Goal: Task Accomplishment & Management: Manage account settings

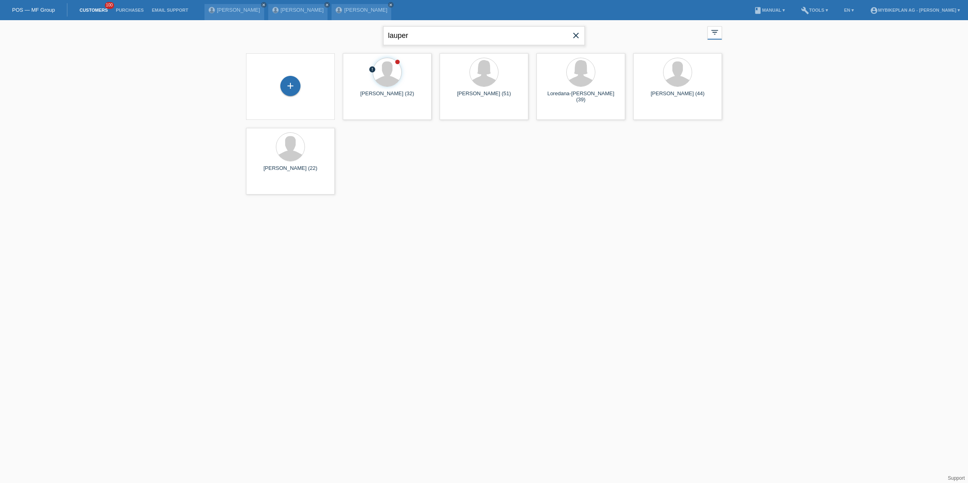
click at [419, 42] on input "lauper" at bounding box center [484, 35] width 202 height 19
type input "gunnar"
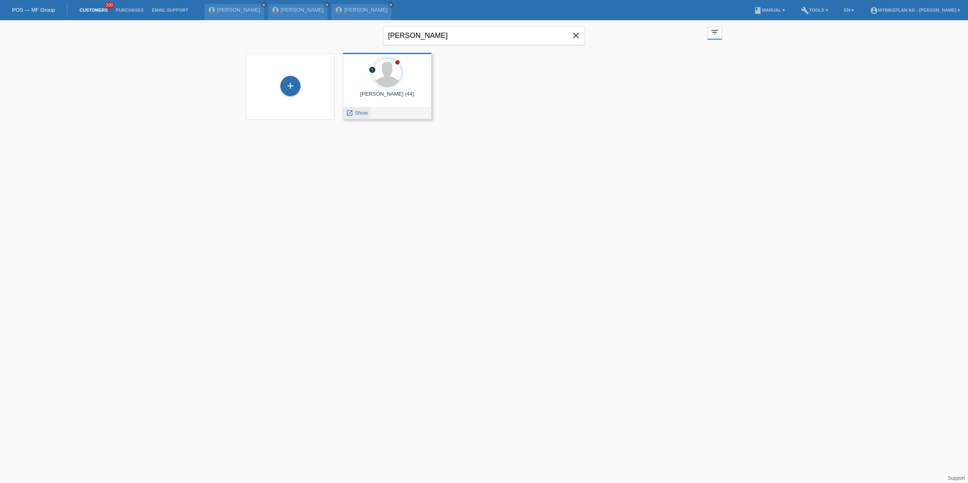
click at [364, 113] on span "Show" at bounding box center [361, 113] width 13 height 6
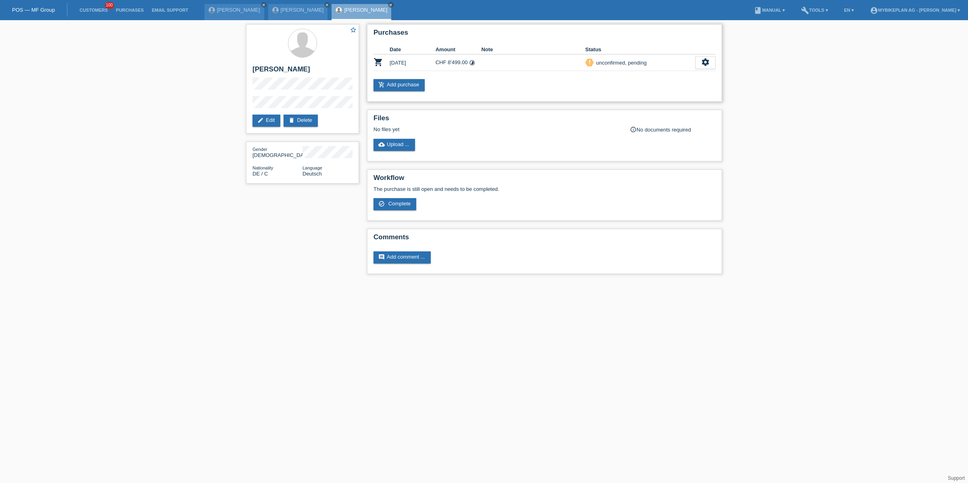
click at [689, 52] on th "Status" at bounding box center [640, 50] width 110 height 10
click at [705, 58] on icon "settings" at bounding box center [705, 62] width 9 height 9
click at [631, 112] on span "Customer has withdrawn from the purchase..." at bounding box center [657, 111] width 108 height 10
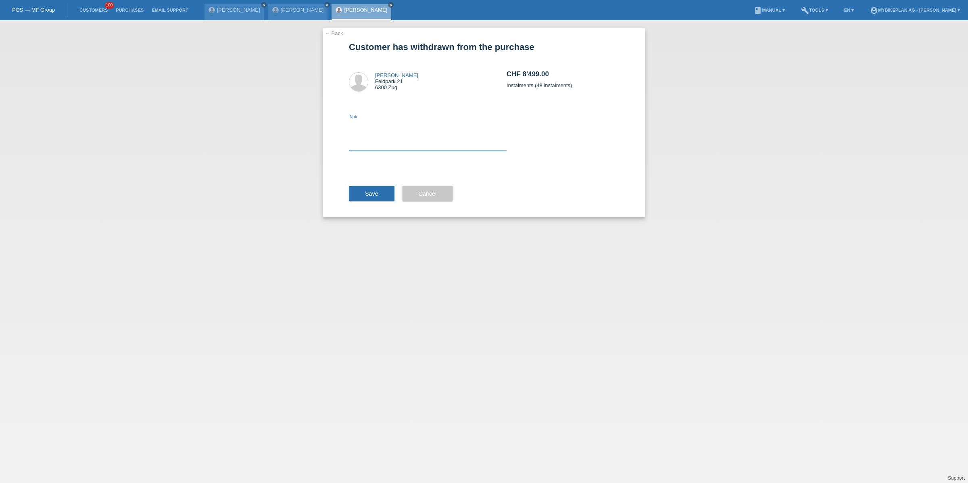
click at [400, 146] on textarea at bounding box center [428, 135] width 158 height 31
type textarea "discount missing"
click at [340, 209] on div "← Back Customer has withdrawn from the purchase [PERSON_NAME] Feldpark 21 6300 …" at bounding box center [484, 122] width 323 height 188
click at [373, 181] on div "Save" at bounding box center [372, 193] width 46 height 47
click at [370, 193] on span "Save" at bounding box center [371, 193] width 13 height 6
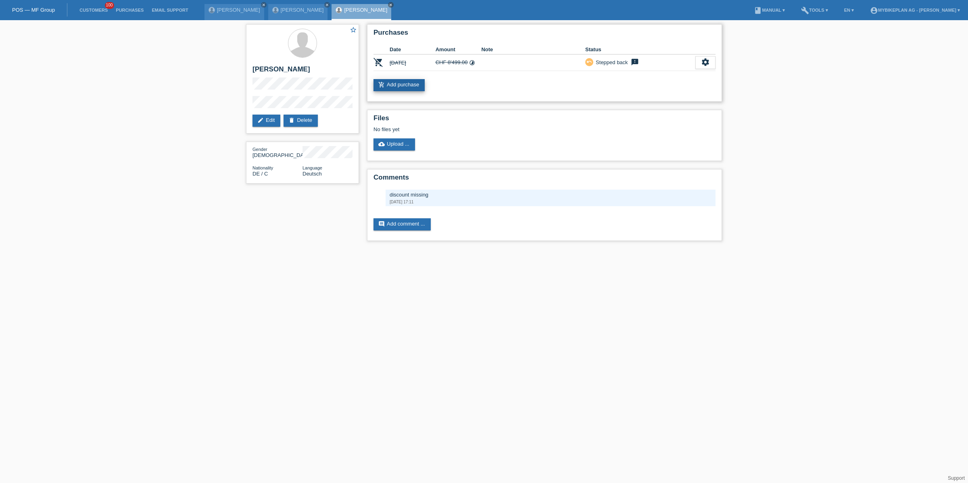
click at [407, 86] on link "add_shopping_cart Add purchase" at bounding box center [398, 85] width 51 height 12
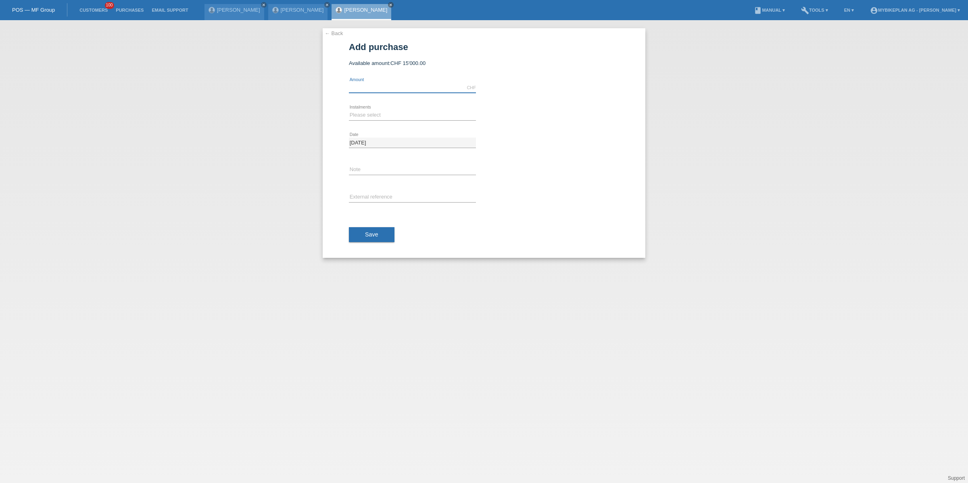
click at [399, 89] on input "text" at bounding box center [412, 88] width 127 height 10
type input "8410.47"
click at [373, 116] on select "Please select 6 instalments 12 instalments 18 instalments 24 instalments 36 ins…" at bounding box center [412, 115] width 127 height 10
select select "488"
click at [349, 110] on select "Please select 6 instalments 12 instalments 18 instalments 24 instalments 36 ins…" at bounding box center [412, 115] width 127 height 10
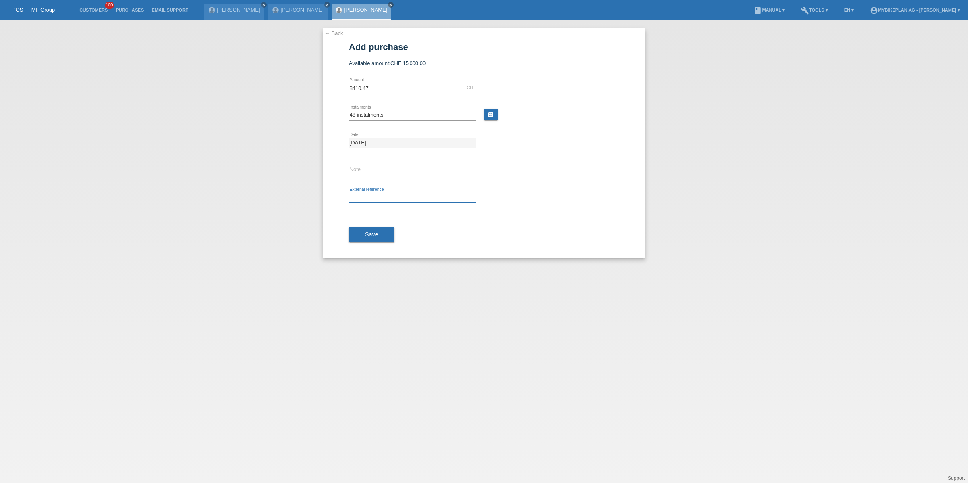
click at [361, 195] on input "text" at bounding box center [412, 197] width 127 height 10
paste input "43909371425"
type input "43909371425"
click at [365, 234] on span "Save" at bounding box center [371, 234] width 13 height 6
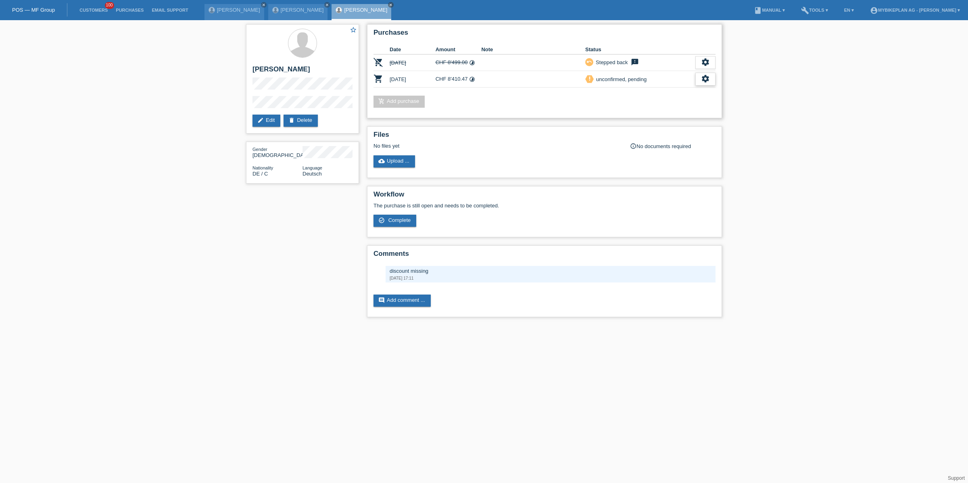
click at [702, 74] on icon "settings" at bounding box center [705, 78] width 9 height 9
click at [699, 90] on div "fullscreen Show" at bounding box center [653, 92] width 122 height 12
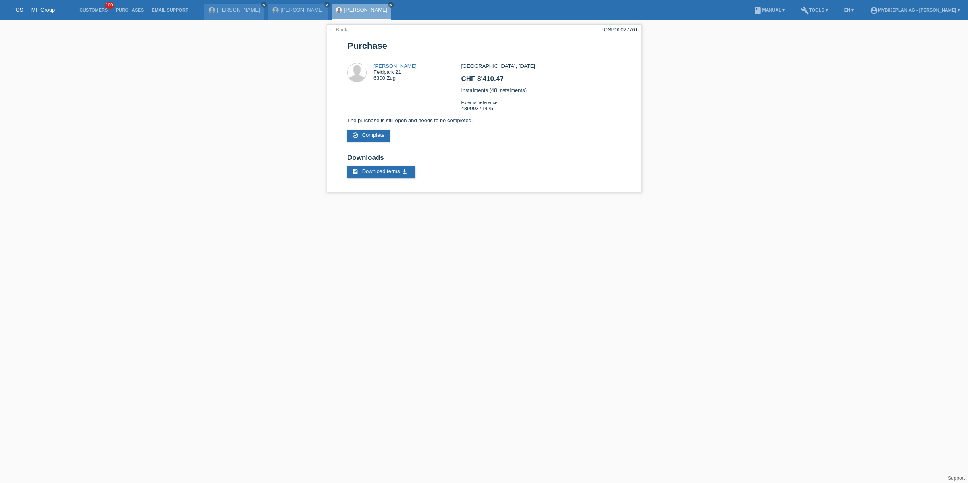
click at [618, 22] on div "← Back POSP00027761 [GEOGRAPHIC_DATA] [PERSON_NAME] Feldpark 21 6300 Zug" at bounding box center [484, 110] width 323 height 180
click at [622, 29] on div "POSP00027761" at bounding box center [619, 30] width 38 height 6
copy div "0"
click at [622, 29] on div "POSP00027761" at bounding box center [619, 30] width 38 height 6
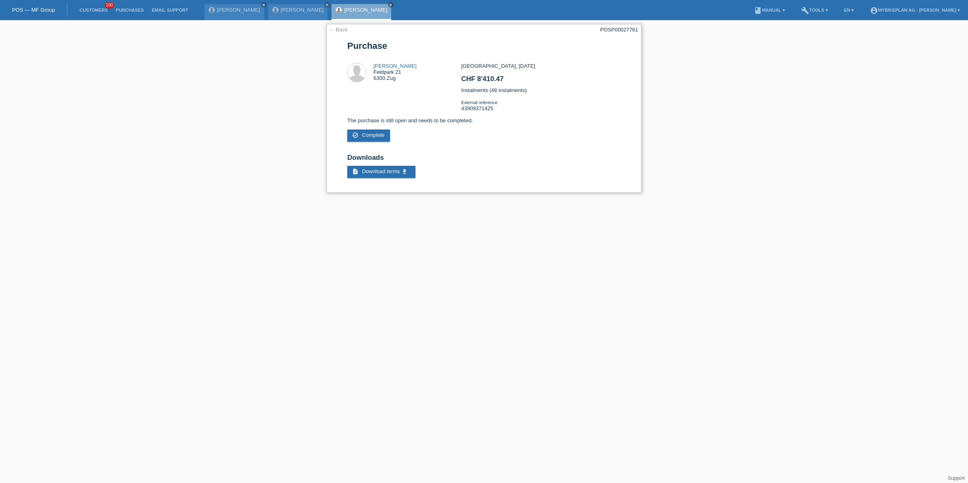
click at [622, 29] on div "POSP00027761" at bounding box center [619, 30] width 38 height 6
